Goal: Transaction & Acquisition: Purchase product/service

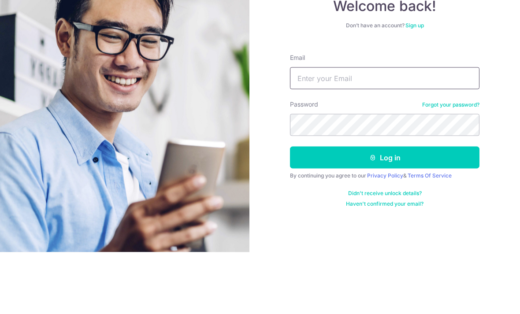
type input "[EMAIL_ADDRESS][DOMAIN_NAME]"
click at [385, 209] on button "Log in" at bounding box center [385, 220] width 190 height 22
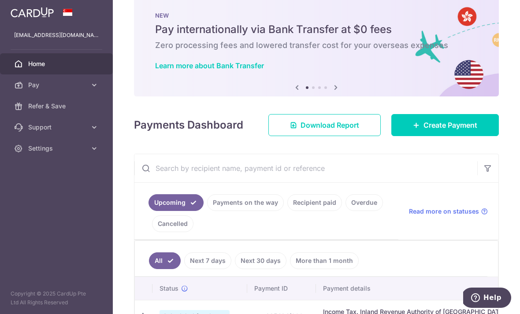
scroll to position [17, 0]
click at [468, 136] on link "Create Payment" at bounding box center [446, 125] width 108 height 22
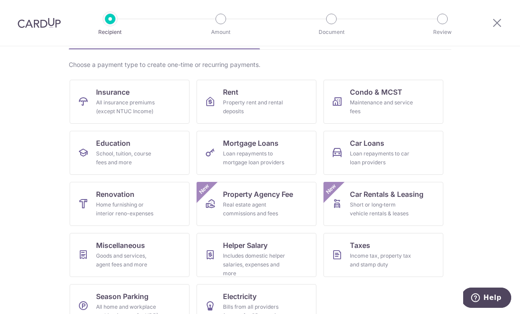
scroll to position [52, 0]
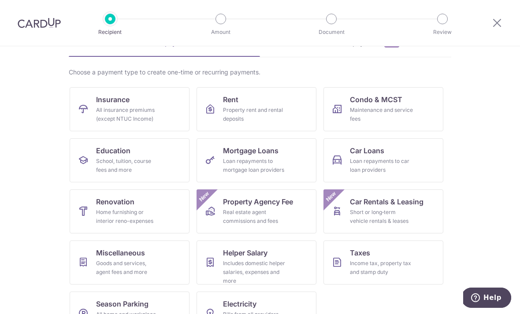
click at [92, 110] on link "Insurance All insurance premiums (except NTUC Income)" at bounding box center [130, 109] width 120 height 44
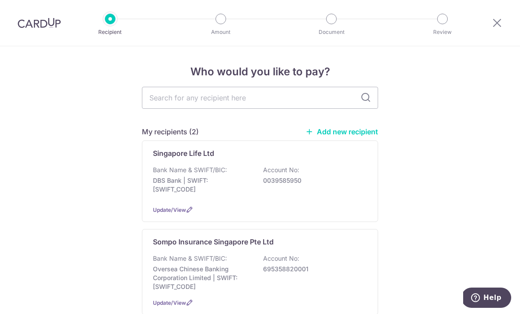
click at [194, 172] on p "Bank Name & SWIFT/BIC:" at bounding box center [190, 170] width 74 height 9
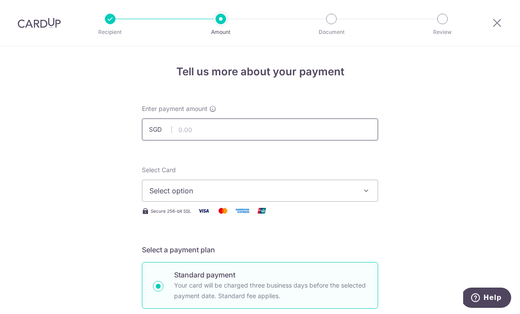
click at [209, 132] on input "text" at bounding box center [260, 130] width 236 height 22
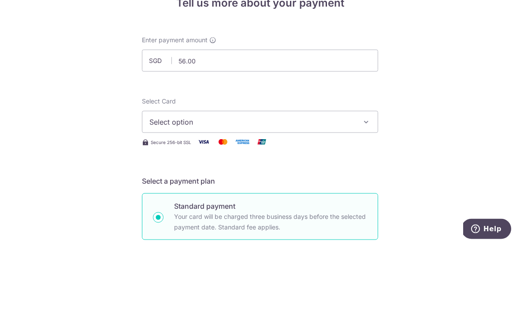
scroll to position [29, 0]
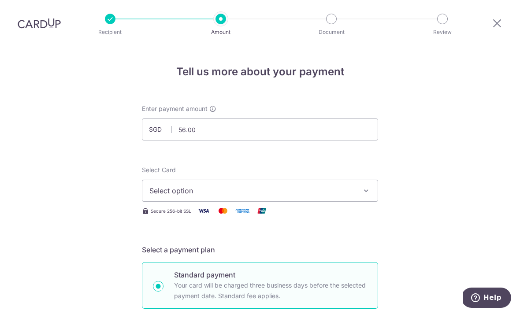
click at [158, 180] on button "Select option" at bounding box center [260, 191] width 236 height 22
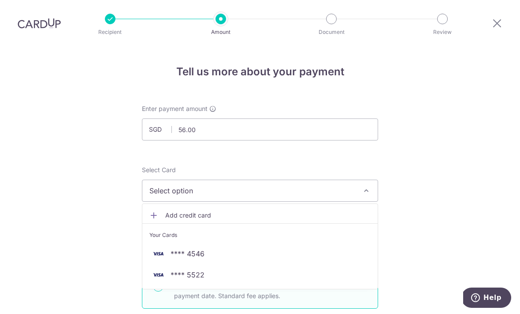
click at [473, 226] on div at bounding box center [260, 157] width 520 height 314
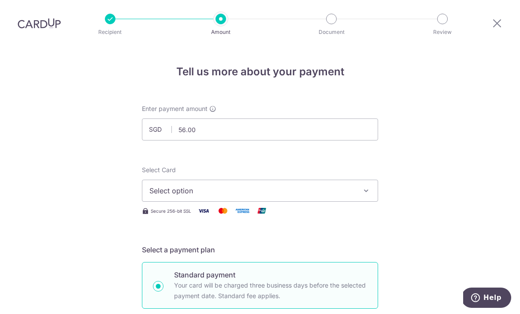
click at [305, 180] on button "Select option" at bounding box center [260, 191] width 236 height 22
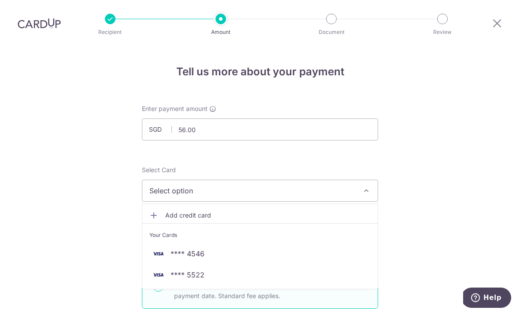
click at [183, 243] on link "**** 4546" at bounding box center [259, 253] width 235 height 21
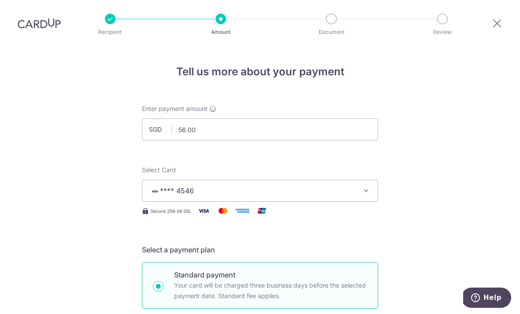
scroll to position [0, 0]
click at [187, 119] on input "56.00" at bounding box center [260, 130] width 236 height 22
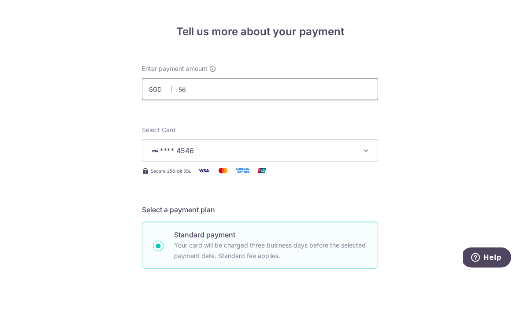
type input "5"
type input "930.00"
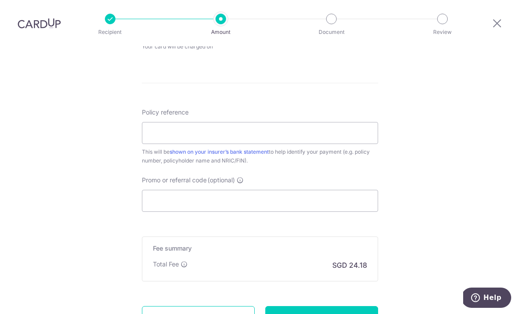
scroll to position [403, 0]
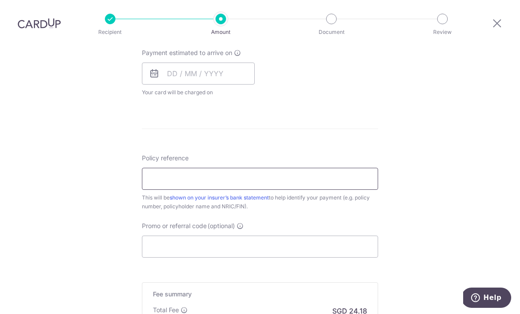
click at [226, 168] on input "Policy reference" at bounding box center [260, 179] width 236 height 22
click at [185, 168] on input "3102" at bounding box center [260, 179] width 236 height 22
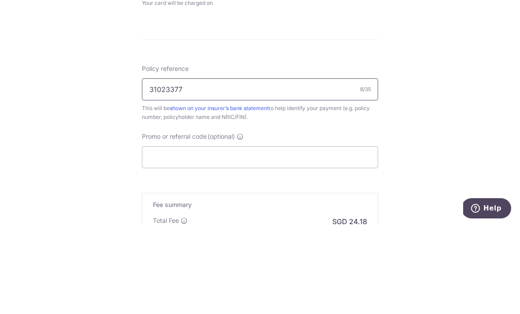
type input "31023377"
click at [53, 99] on div "Tell us more about your payment Enter payment amount SGD 930.00 930.00 Select C…" at bounding box center [260, 42] width 520 height 798
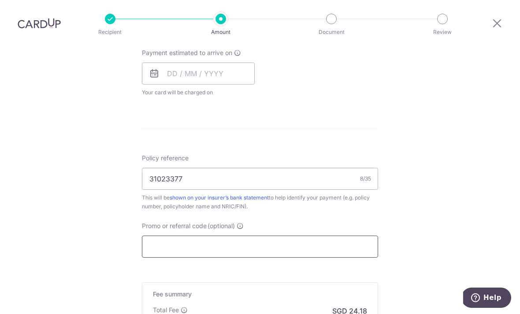
click at [329, 236] on input "Promo or referral code (optional)" at bounding box center [260, 247] width 236 height 22
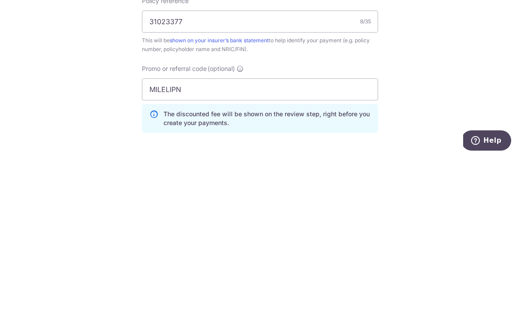
click at [472, 112] on div "Tell us more about your payment Enter payment amount SGD 930.00 930.00 Select C…" at bounding box center [260, 61] width 520 height 837
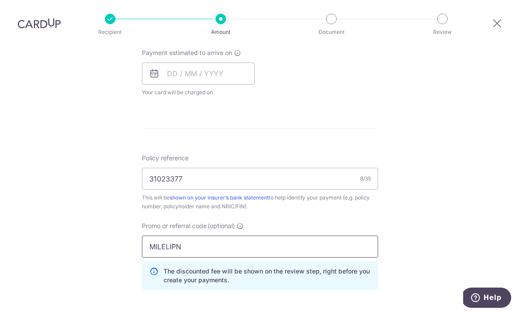
click at [342, 236] on input "MILELIPN" at bounding box center [260, 247] width 236 height 22
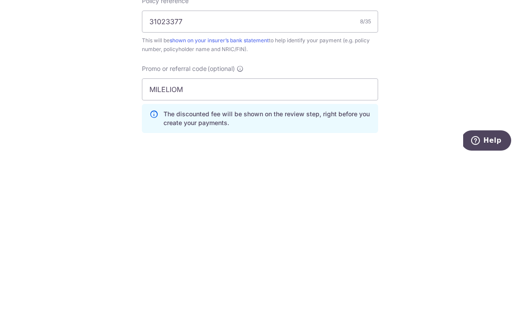
click at [477, 109] on div "Tell us more about your payment Enter payment amount SGD 930.00 930.00 Select C…" at bounding box center [260, 61] width 520 height 837
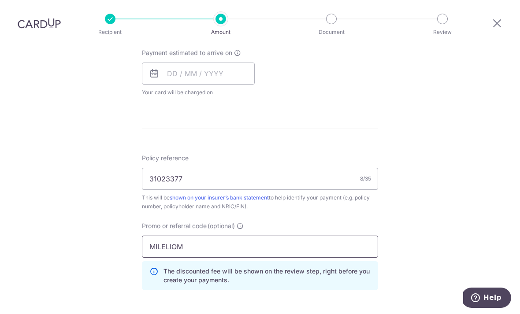
click at [344, 236] on input "MILELIOM" at bounding box center [260, 247] width 236 height 22
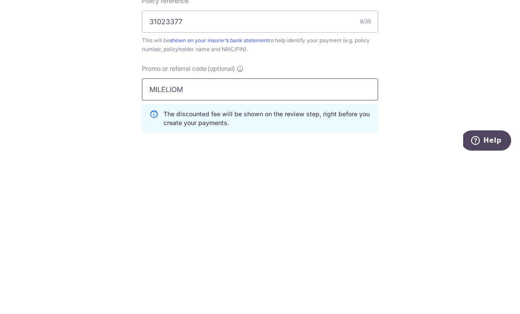
click at [358, 236] on input "MILELIOM" at bounding box center [260, 247] width 236 height 22
type input "MILELION"
click at [465, 86] on div "Tell us more about your payment Enter payment amount SGD 930.00 930.00 Select C…" at bounding box center [260, 61] width 520 height 837
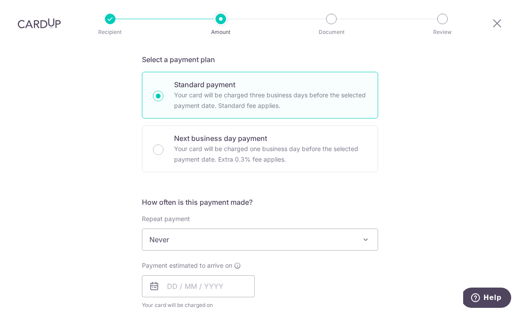
scroll to position [218, 0]
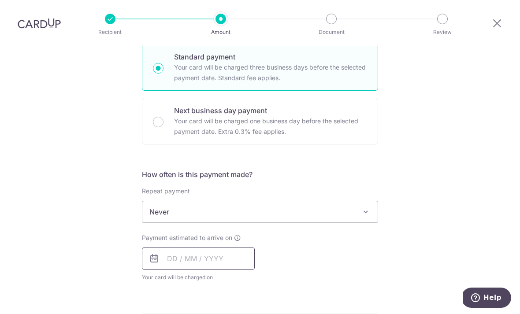
click at [179, 248] on input "text" at bounding box center [198, 259] width 113 height 22
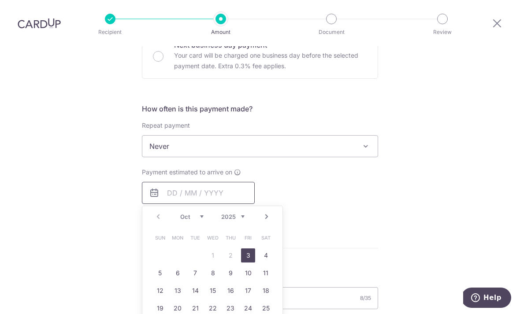
scroll to position [347, 0]
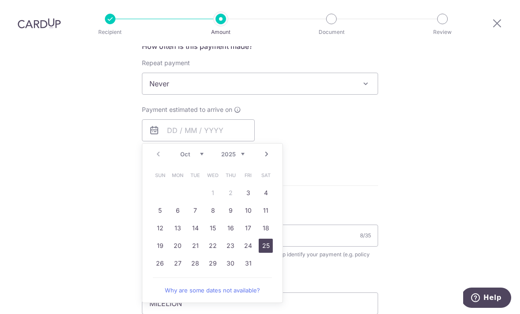
click at [265, 239] on link "25" at bounding box center [266, 246] width 14 height 14
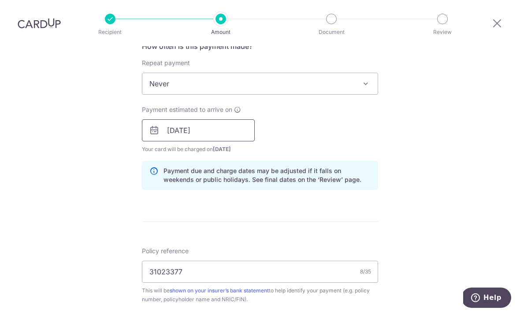
click at [182, 120] on input "25/10/2025" at bounding box center [198, 131] width 113 height 22
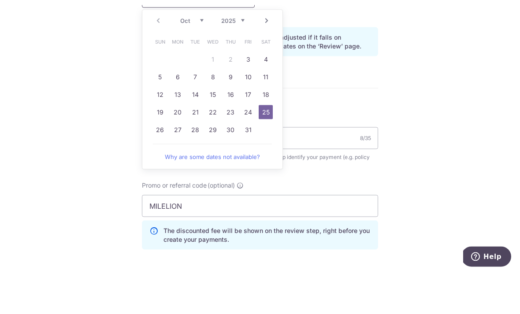
scroll to position [448, 0]
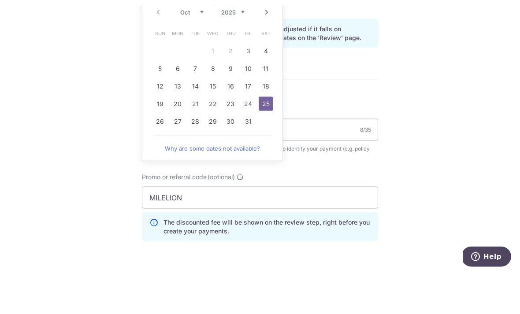
click at [182, 156] on link "27" at bounding box center [178, 163] width 14 height 14
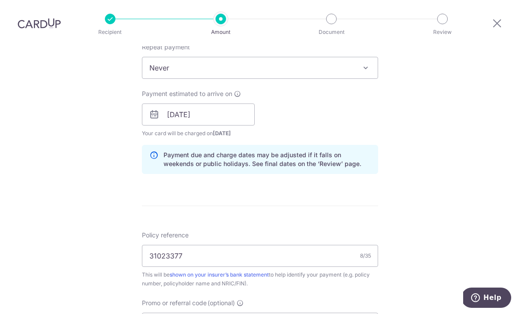
scroll to position [291, 0]
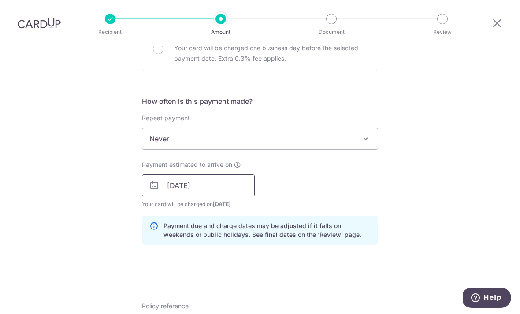
click at [169, 175] on input "[DATE]" at bounding box center [198, 186] width 113 height 22
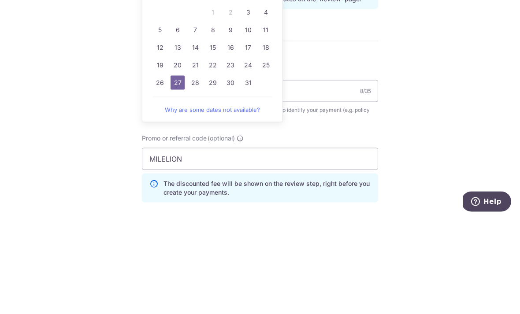
scroll to position [385, 0]
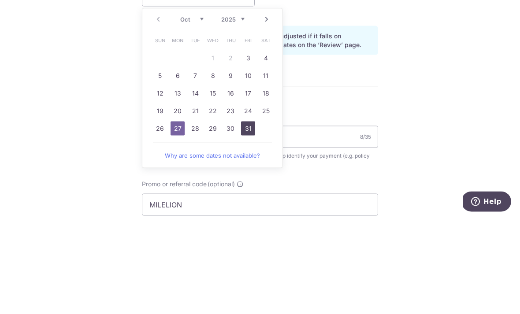
click at [250, 218] on link "31" at bounding box center [248, 225] width 14 height 14
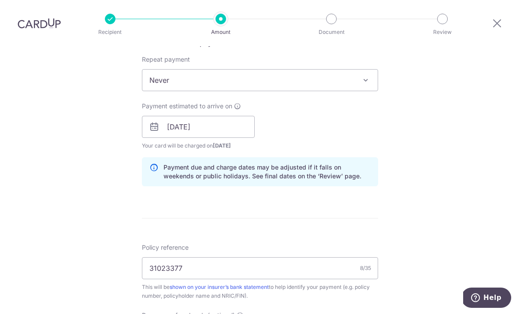
scroll to position [312, 0]
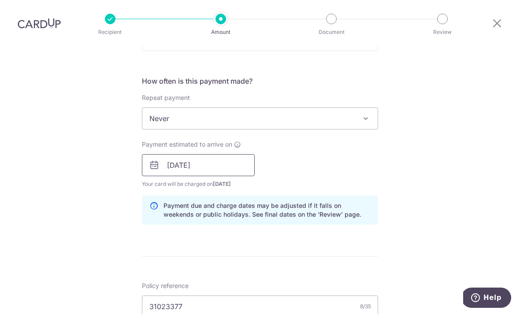
click at [167, 154] on input "31/10/2025" at bounding box center [198, 165] width 113 height 22
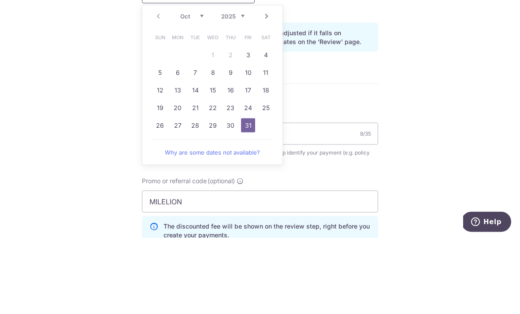
scroll to position [430, 0]
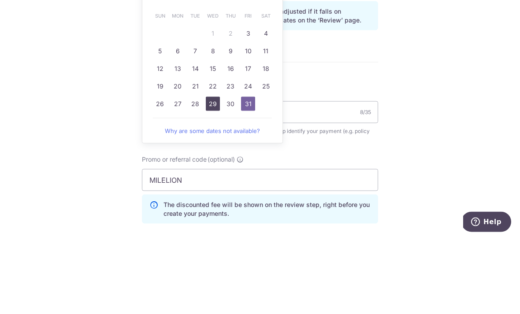
click at [212, 173] on link "29" at bounding box center [213, 180] width 14 height 14
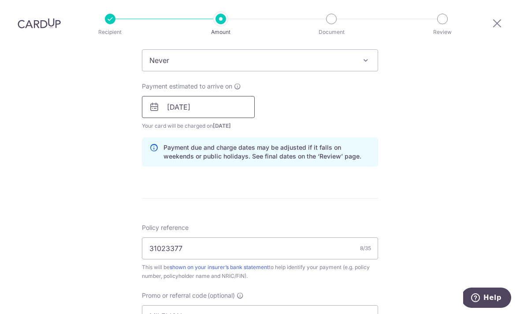
click at [171, 96] on input "29/10/2025" at bounding box center [198, 107] width 113 height 22
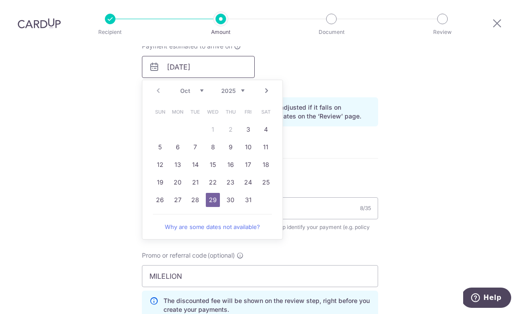
scroll to position [498, 0]
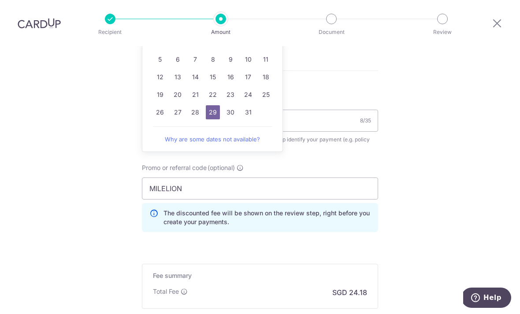
click at [235, 105] on link "30" at bounding box center [231, 112] width 14 height 14
type input "[DATE]"
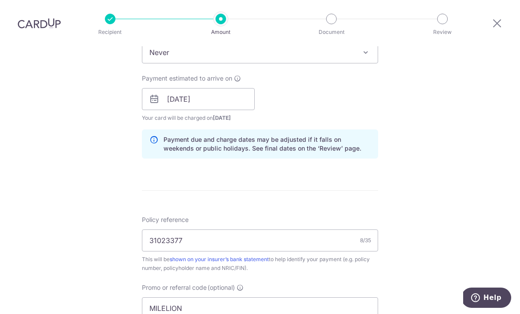
scroll to position [378, 0]
click at [176, 88] on input "[DATE]" at bounding box center [198, 99] width 113 height 22
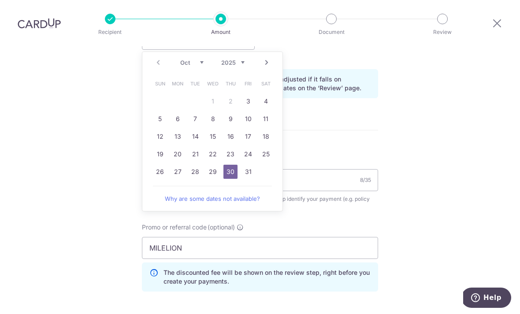
scroll to position [421, 0]
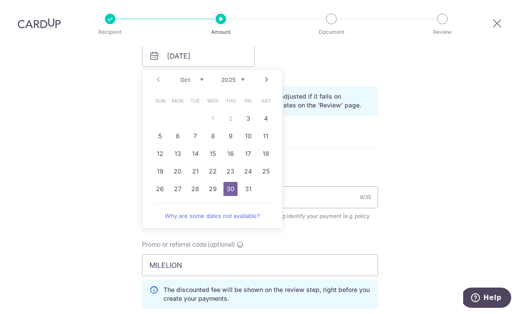
click at [466, 202] on div "Tell us more about your payment Enter payment amount SGD 930.00 930.00 Select C…" at bounding box center [260, 62] width 520 height 874
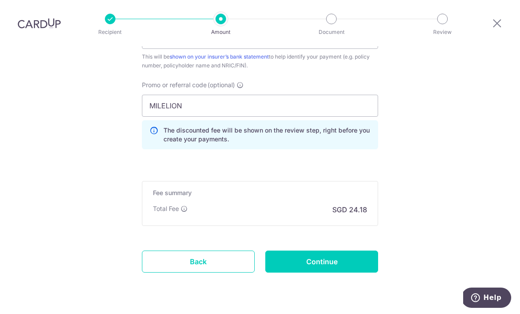
scroll to position [580, 0]
click at [366, 251] on input "Continue" at bounding box center [321, 262] width 113 height 22
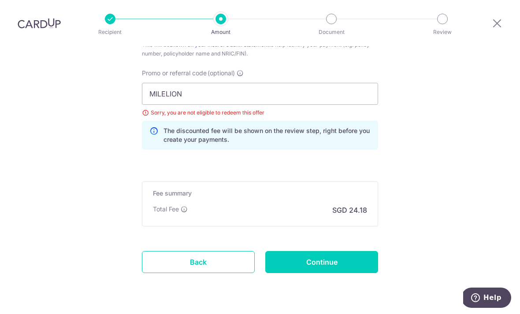
scroll to position [543, 0]
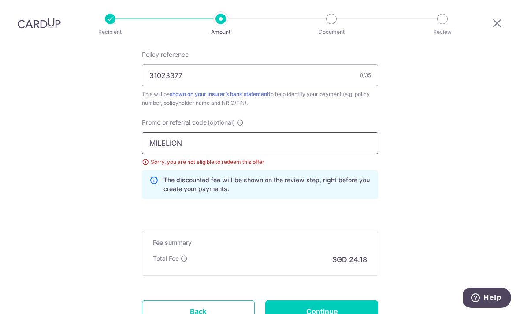
click at [286, 132] on input "MILELION" at bounding box center [260, 143] width 236 height 22
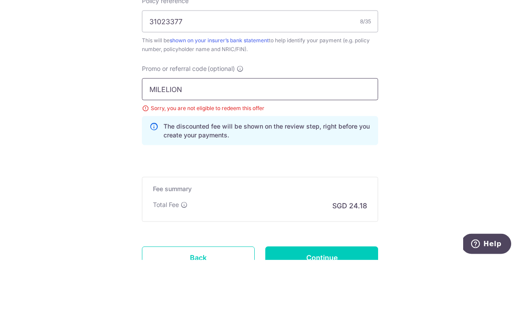
click at [179, 132] on input "MILELION" at bounding box center [260, 143] width 236 height 22
click at [181, 132] on input "MILELION" at bounding box center [260, 143] width 236 height 22
type input "OFF225"
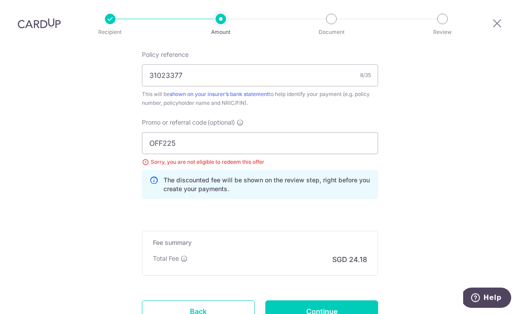
click at [366, 301] on input "Continue" at bounding box center [321, 312] width 113 height 22
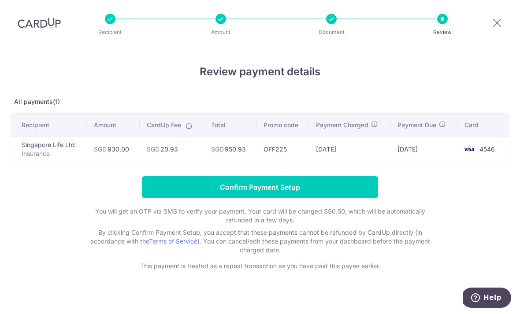
click at [336, 198] on input "Confirm Payment Setup" at bounding box center [260, 187] width 236 height 22
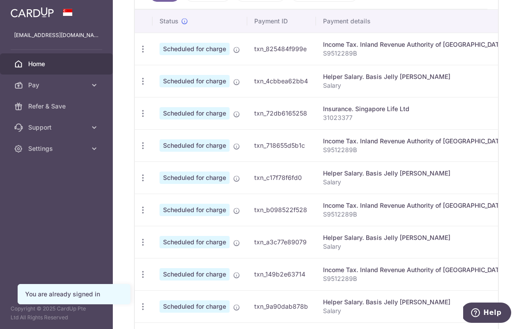
scroll to position [286, 0]
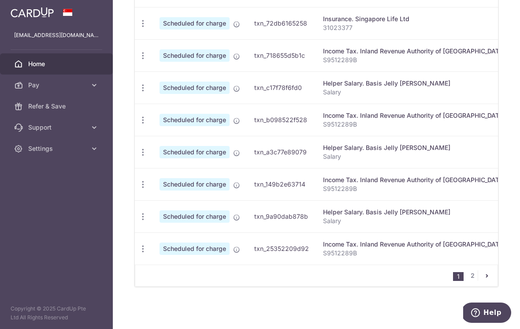
click at [475, 281] on link "2" at bounding box center [472, 275] width 11 height 11
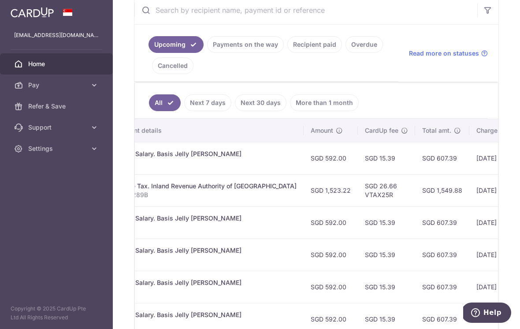
scroll to position [0, 206]
